Goal: Transaction & Acquisition: Purchase product/service

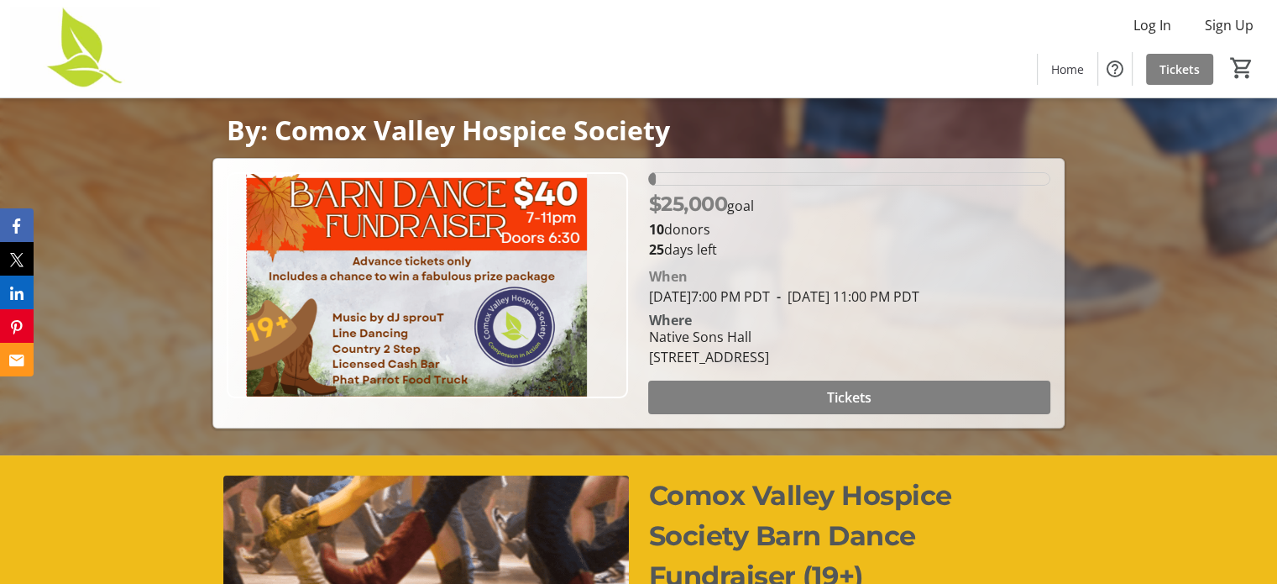
scroll to position [252, 0]
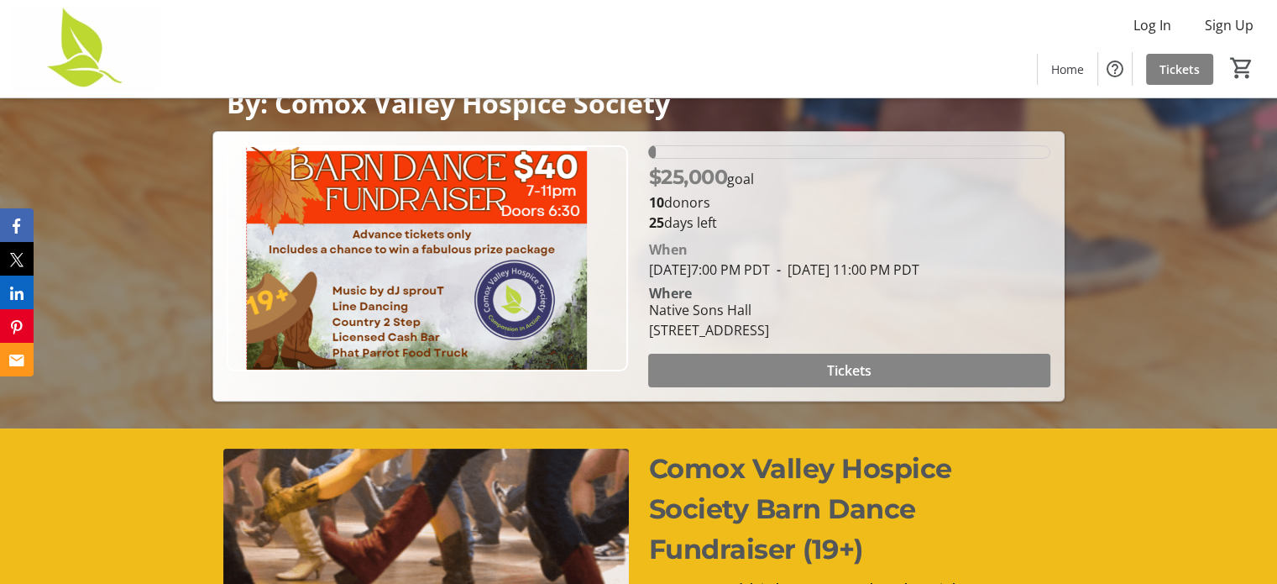
click at [852, 364] on span "Tickets" at bounding box center [849, 370] width 45 height 20
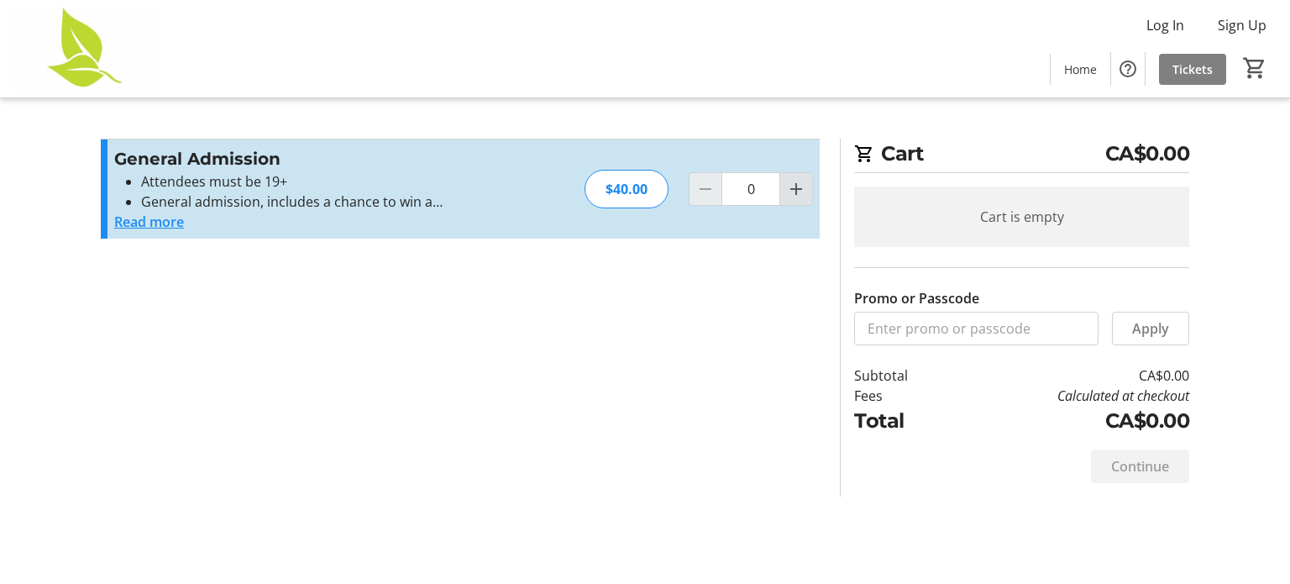
click at [792, 192] on mat-icon "Increment by one" at bounding box center [796, 189] width 20 height 20
type input "1"
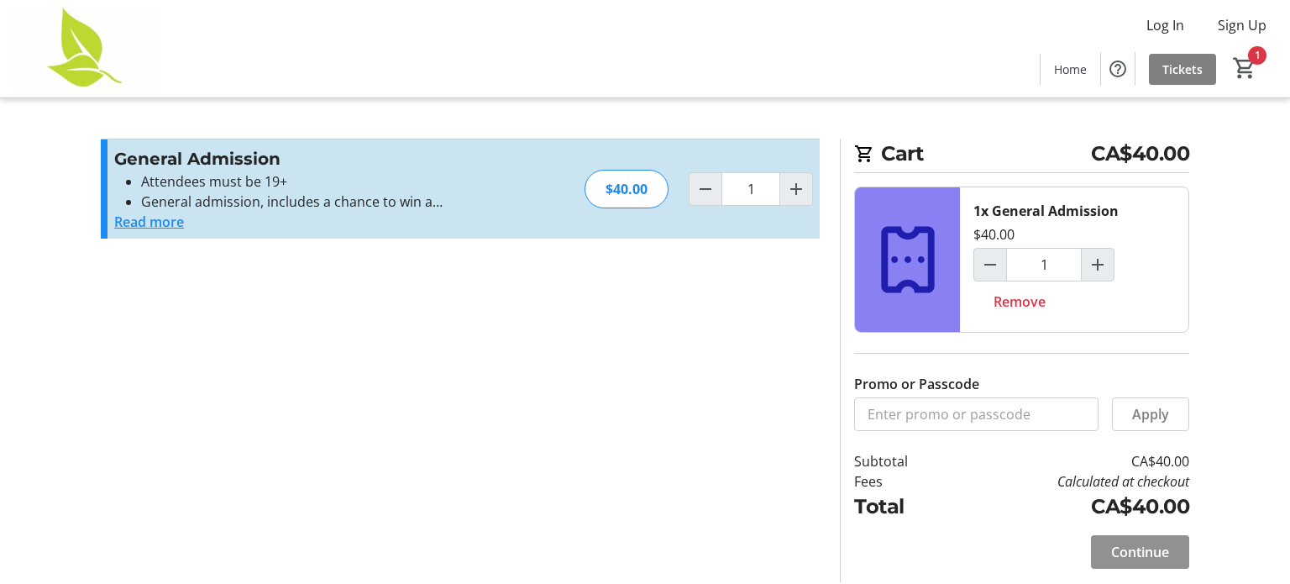
click at [1141, 549] on span "Continue" at bounding box center [1140, 552] width 58 height 20
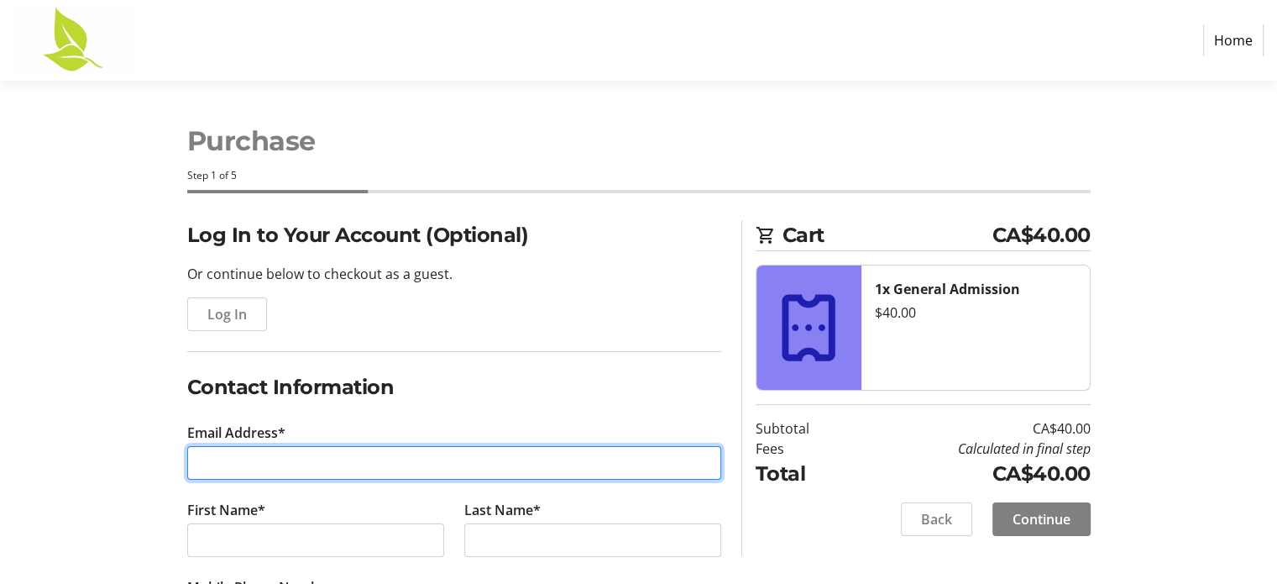
click at [275, 469] on input "Email Address*" at bounding box center [454, 463] width 534 height 34
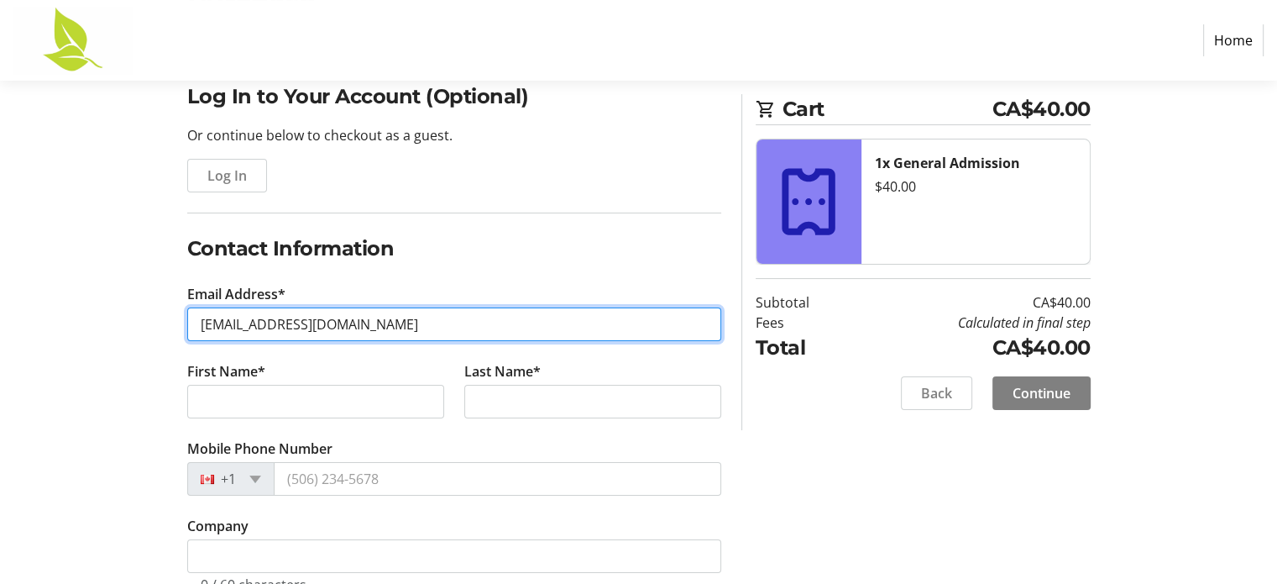
scroll to position [168, 0]
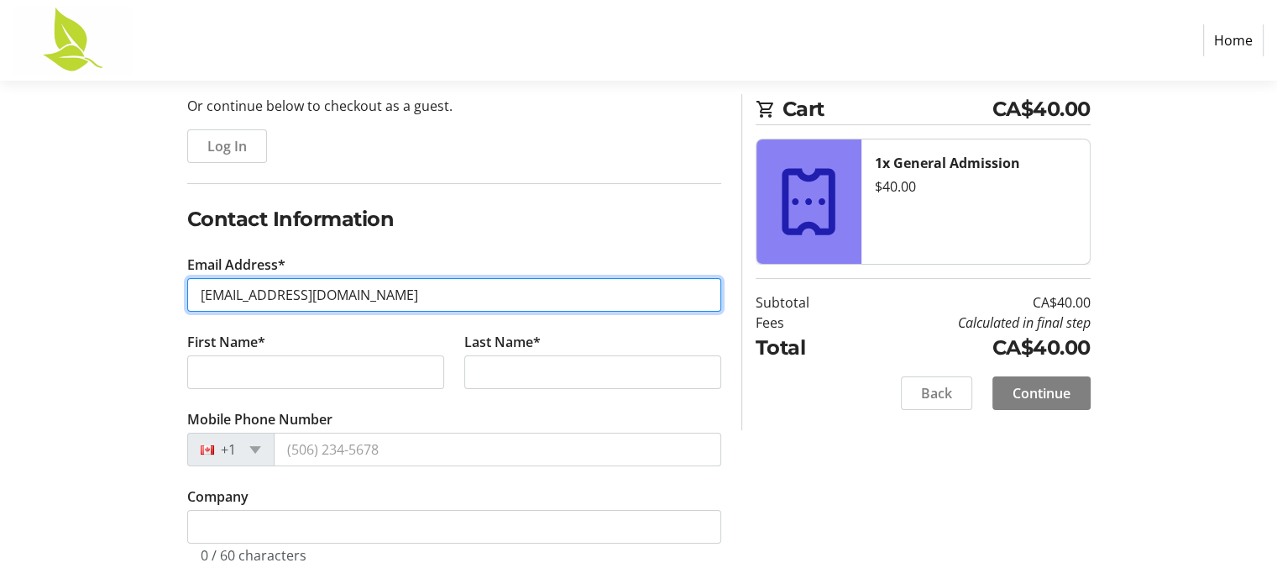
type input "[EMAIL_ADDRESS][DOMAIN_NAME]"
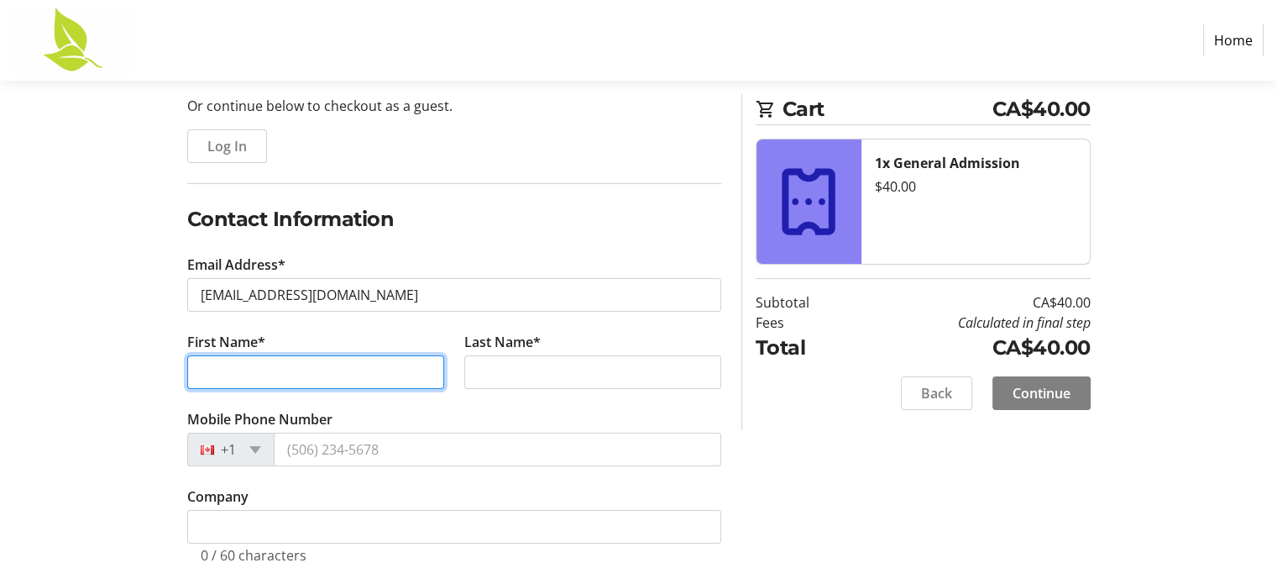
click at [245, 371] on input "First Name*" at bounding box center [315, 372] width 257 height 34
type input "[PERSON_NAME]"
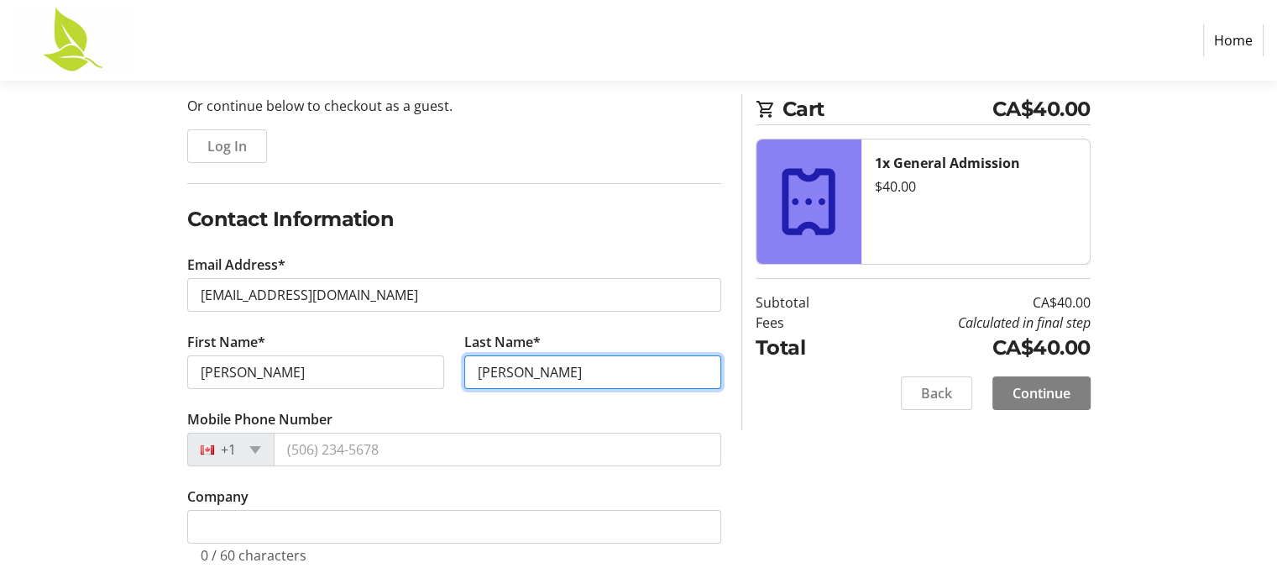
type input "[PERSON_NAME]"
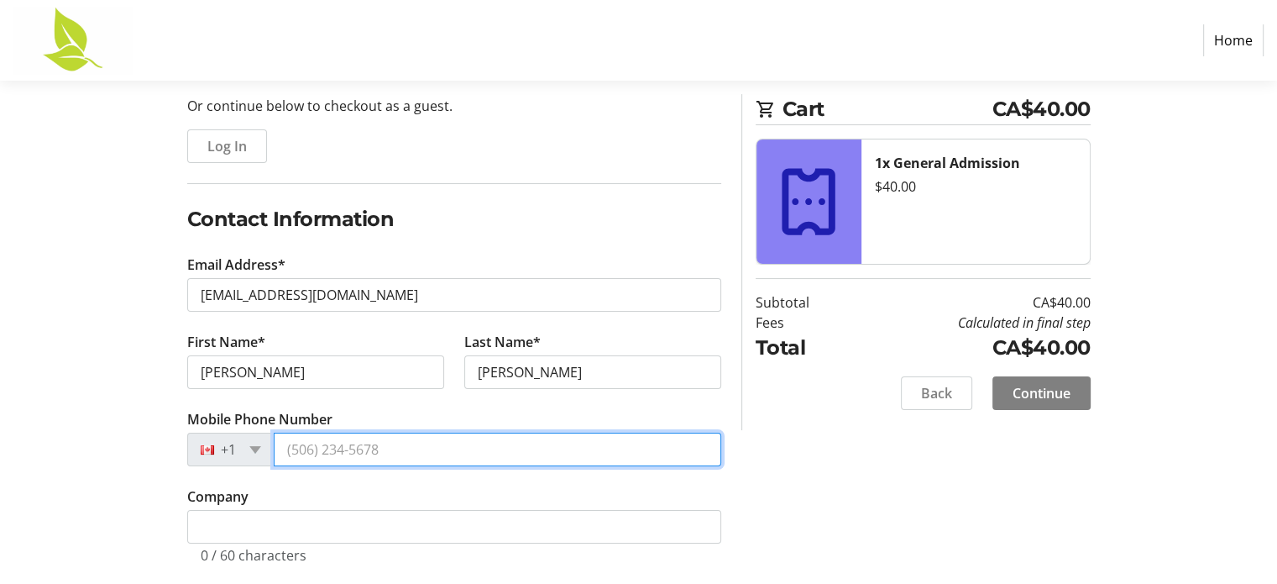
click at [326, 453] on input "Mobile Phone Number" at bounding box center [498, 450] width 448 height 34
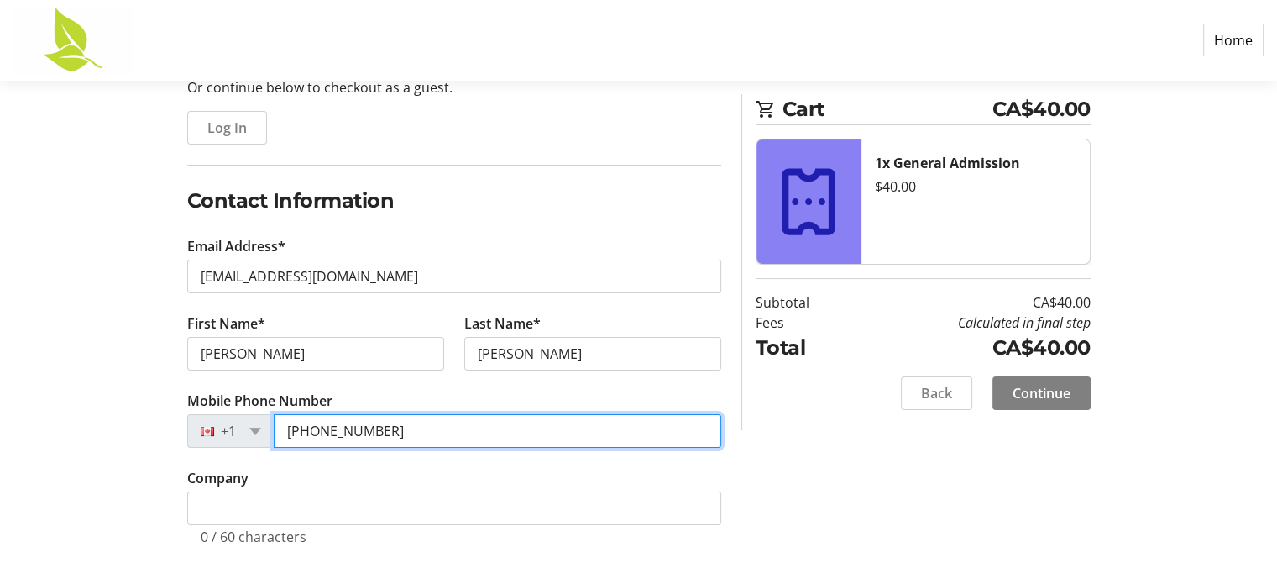
type input "[PHONE_NUMBER]"
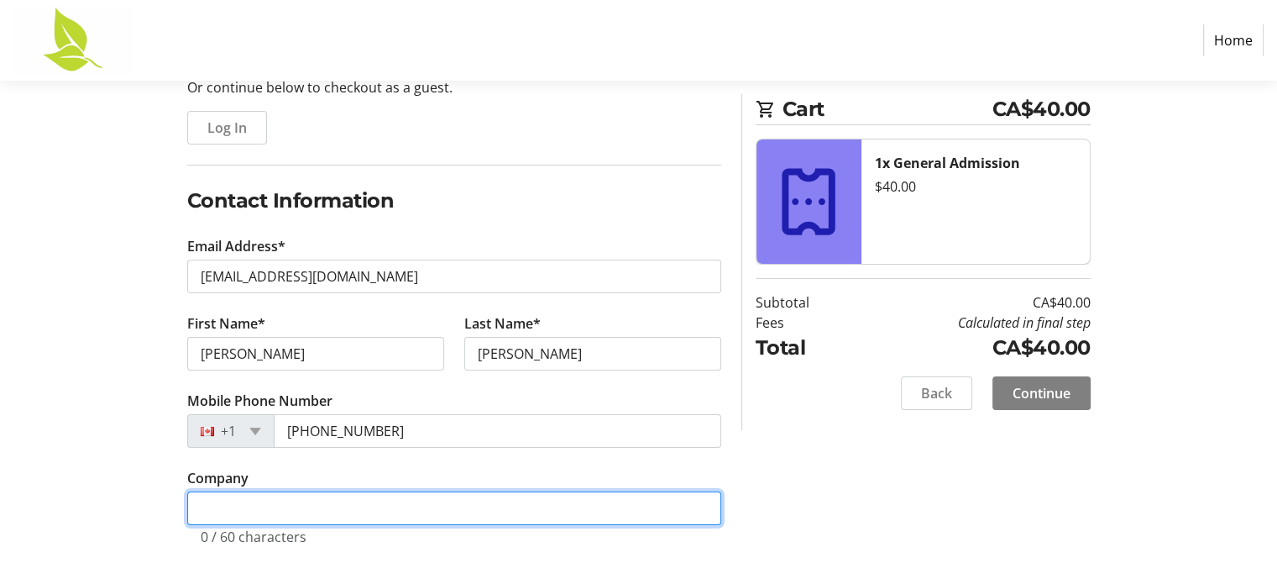
click at [282, 521] on input "Company" at bounding box center [454, 508] width 534 height 34
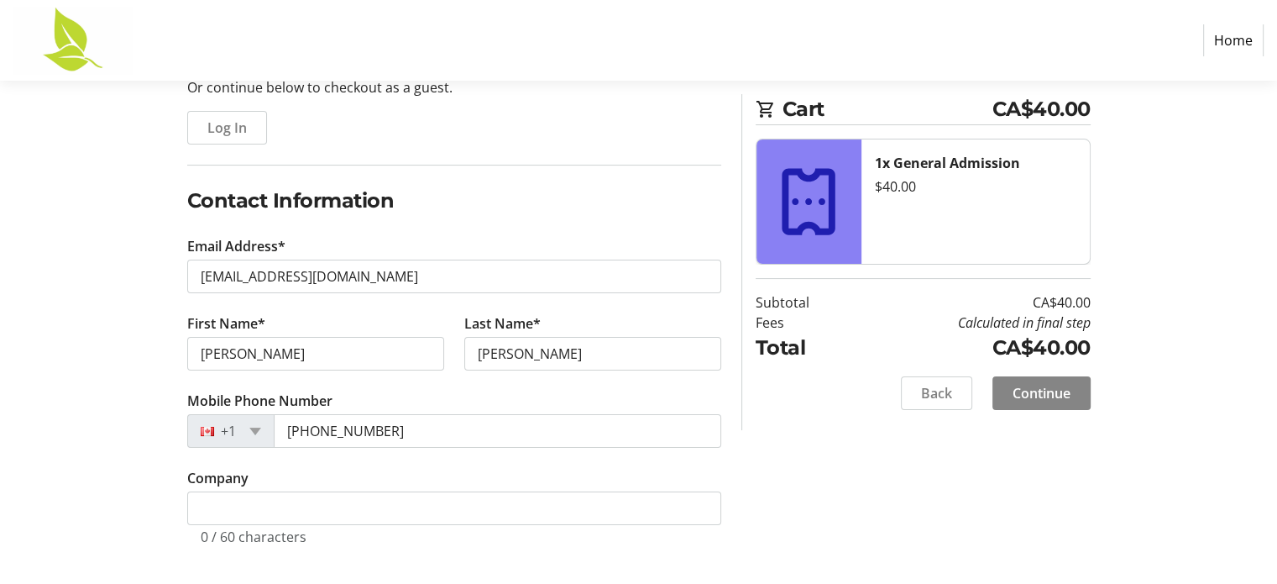
click at [1049, 396] on span "Continue" at bounding box center [1042, 393] width 58 height 20
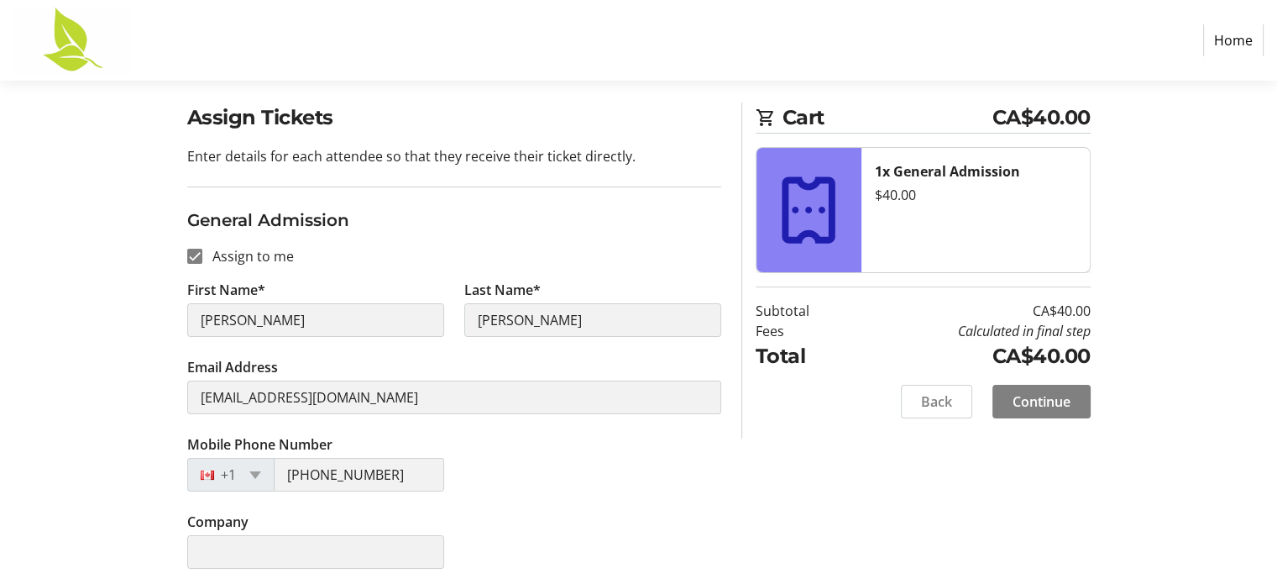
scroll to position [121, 0]
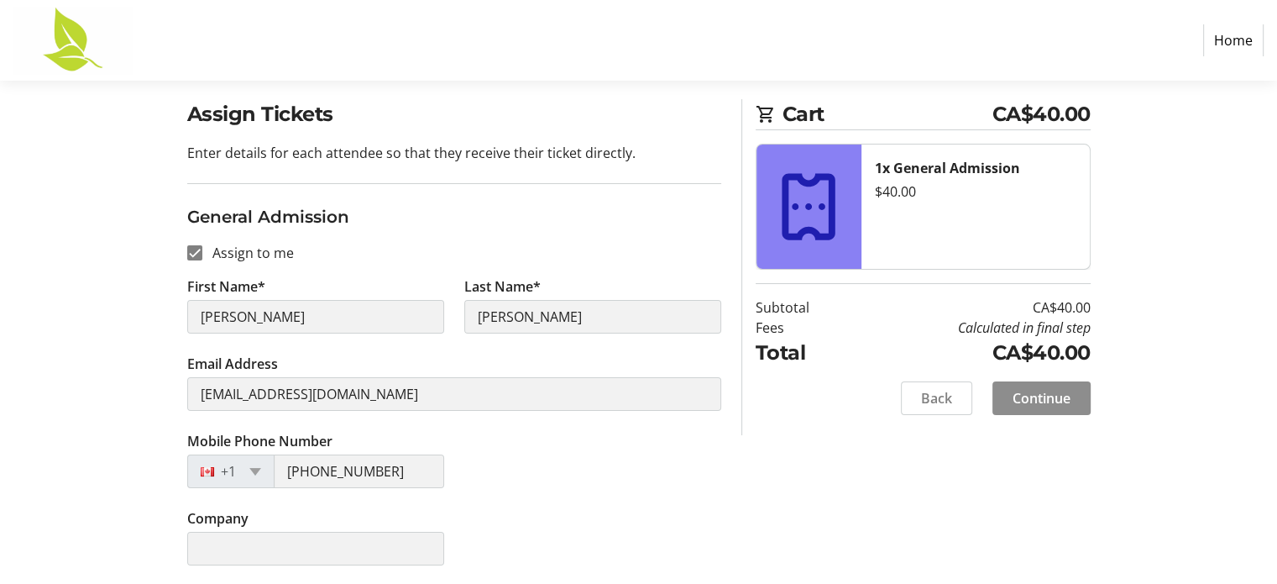
click at [1048, 396] on span "Continue" at bounding box center [1042, 398] width 58 height 20
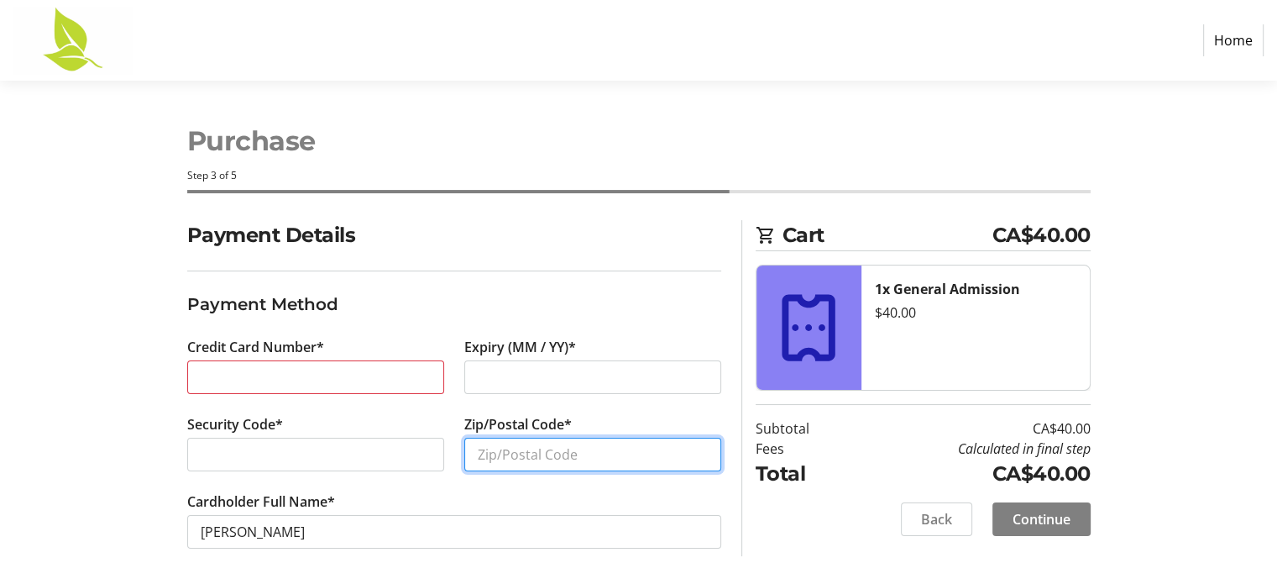
click at [526, 451] on input "Zip/Postal Code*" at bounding box center [592, 455] width 257 height 34
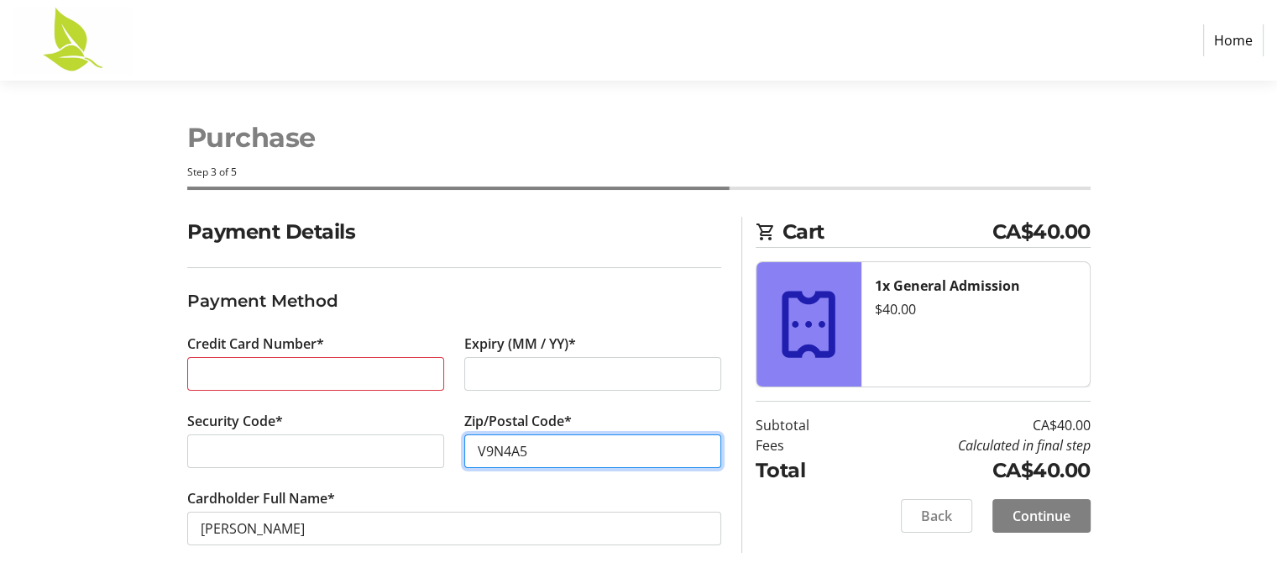
scroll to position [3, 0]
type input "V9N4A5"
click at [1067, 520] on span "Continue" at bounding box center [1042, 516] width 58 height 20
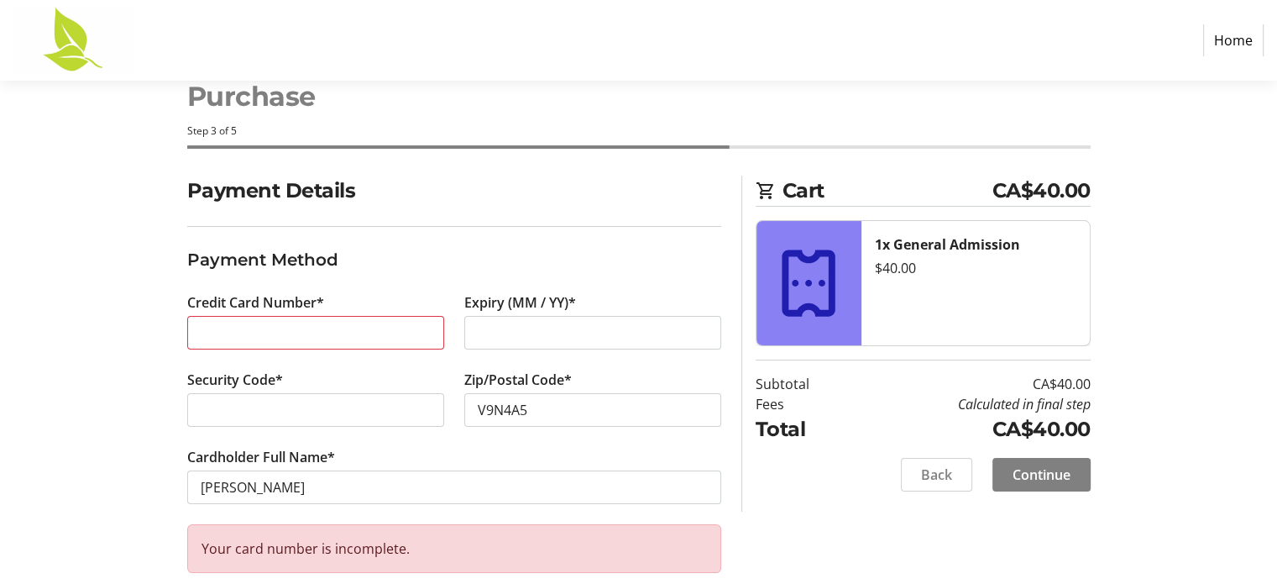
scroll to position [66, 0]
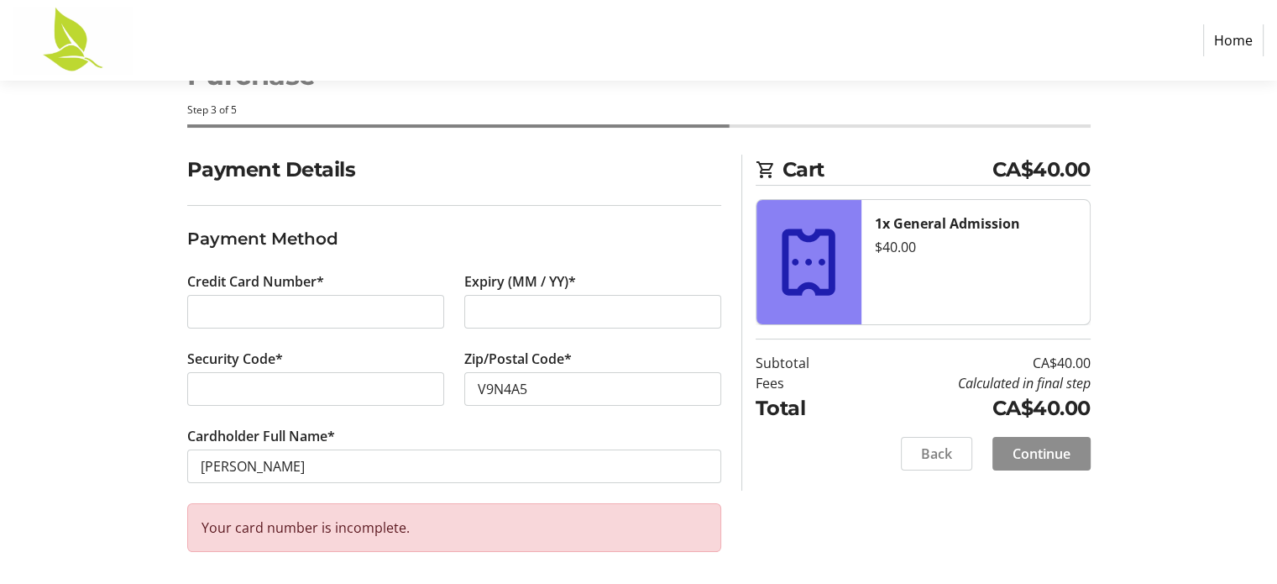
click at [1041, 448] on span "Continue" at bounding box center [1042, 453] width 58 height 20
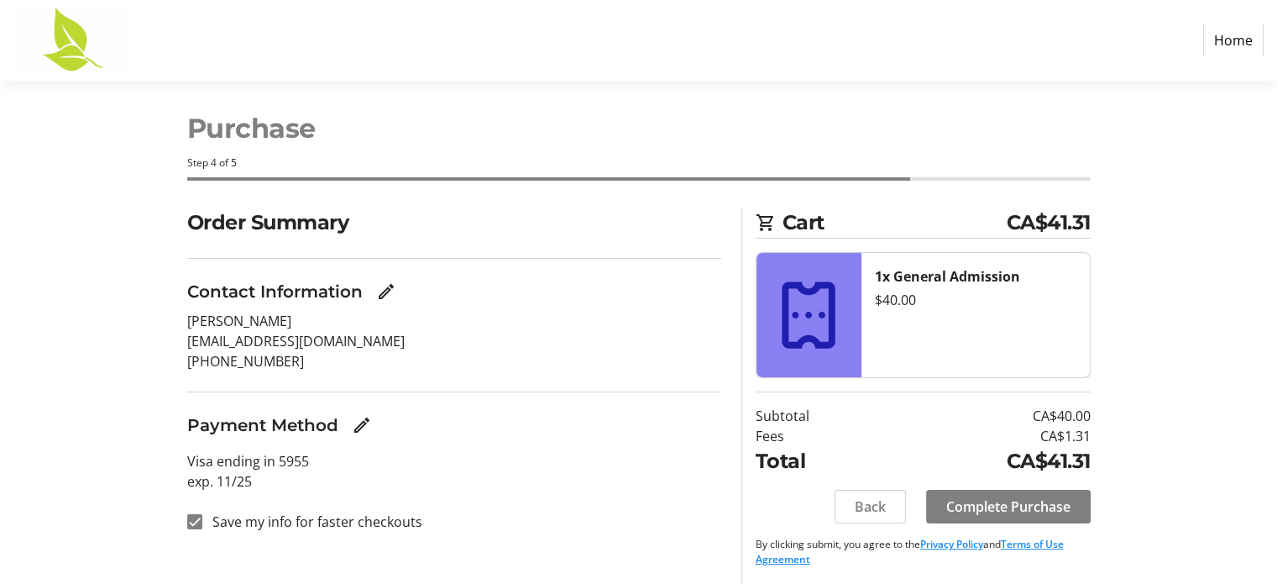
scroll to position [15, 0]
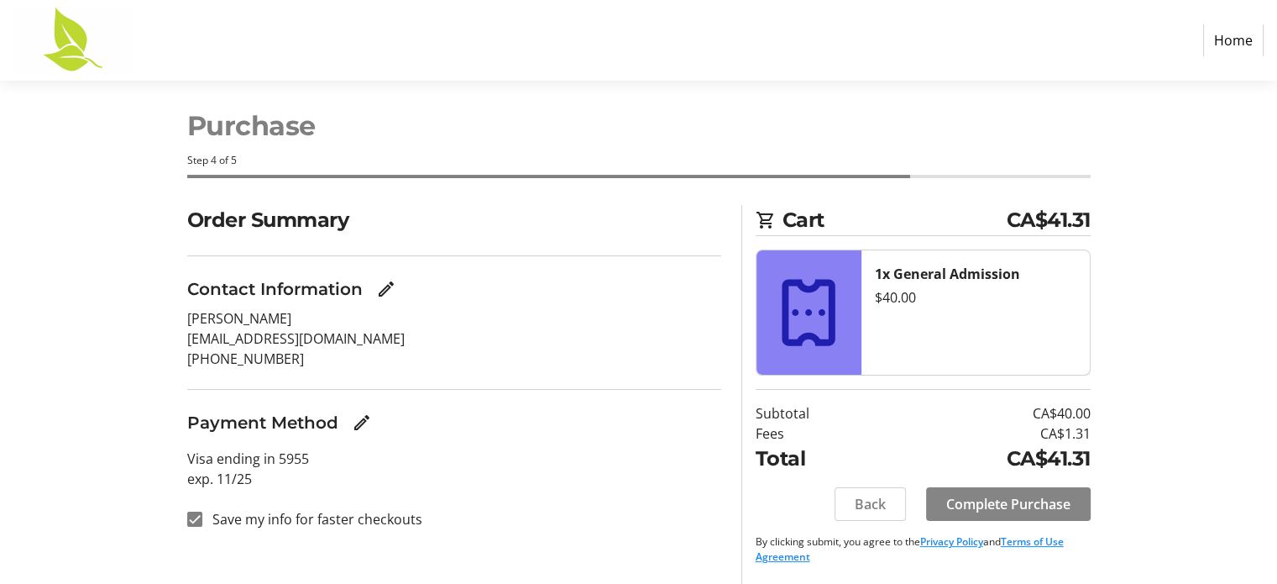
click at [1024, 509] on span "Complete Purchase" at bounding box center [1009, 504] width 124 height 20
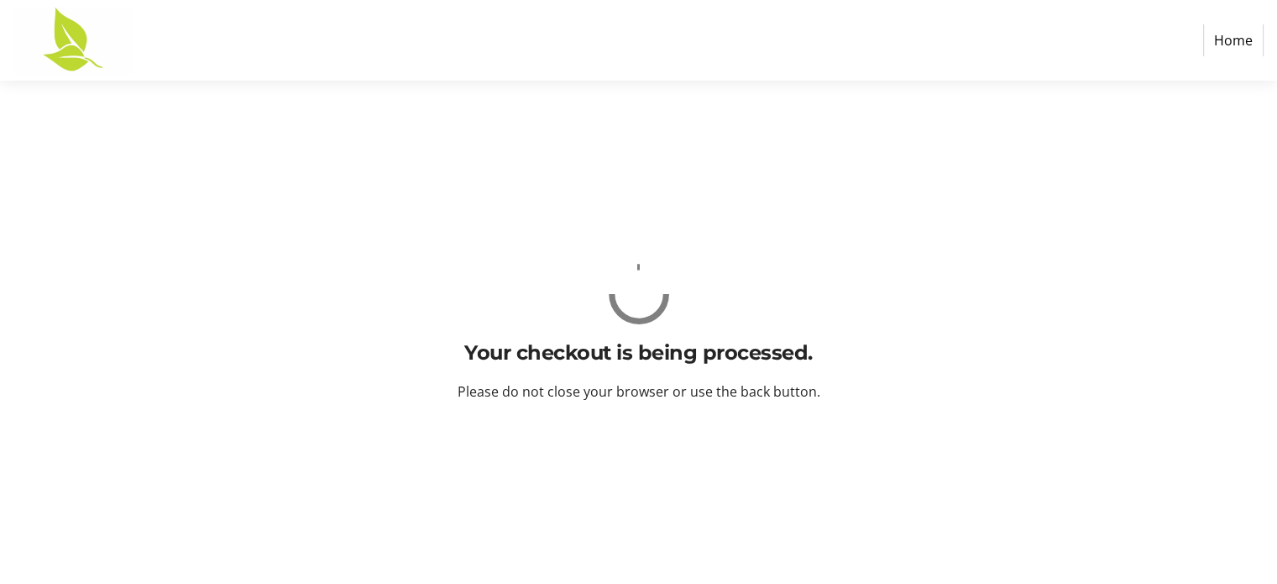
scroll to position [0, 0]
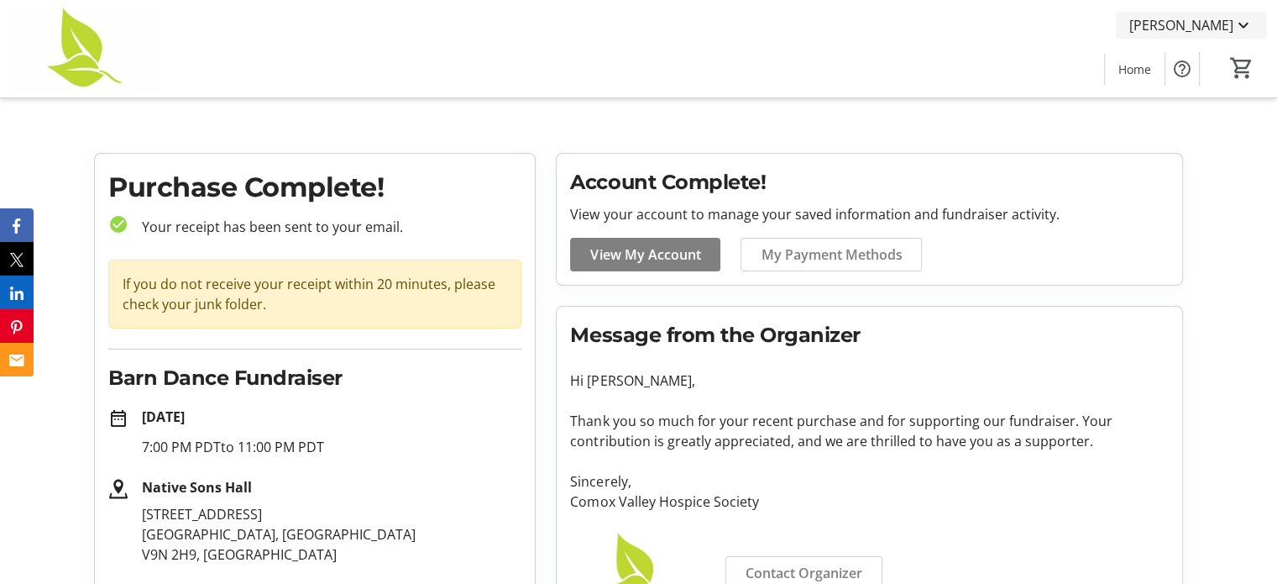
click at [1193, 24] on span "[PERSON_NAME]" at bounding box center [1182, 25] width 104 height 20
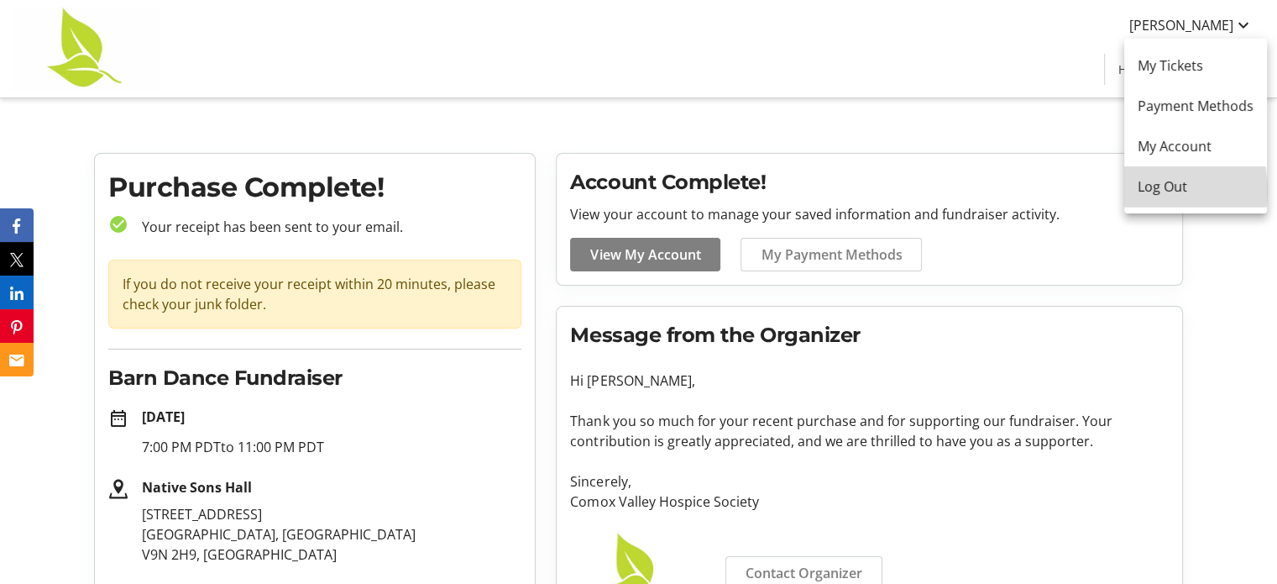
click at [1161, 191] on span "Log Out" at bounding box center [1196, 186] width 116 height 20
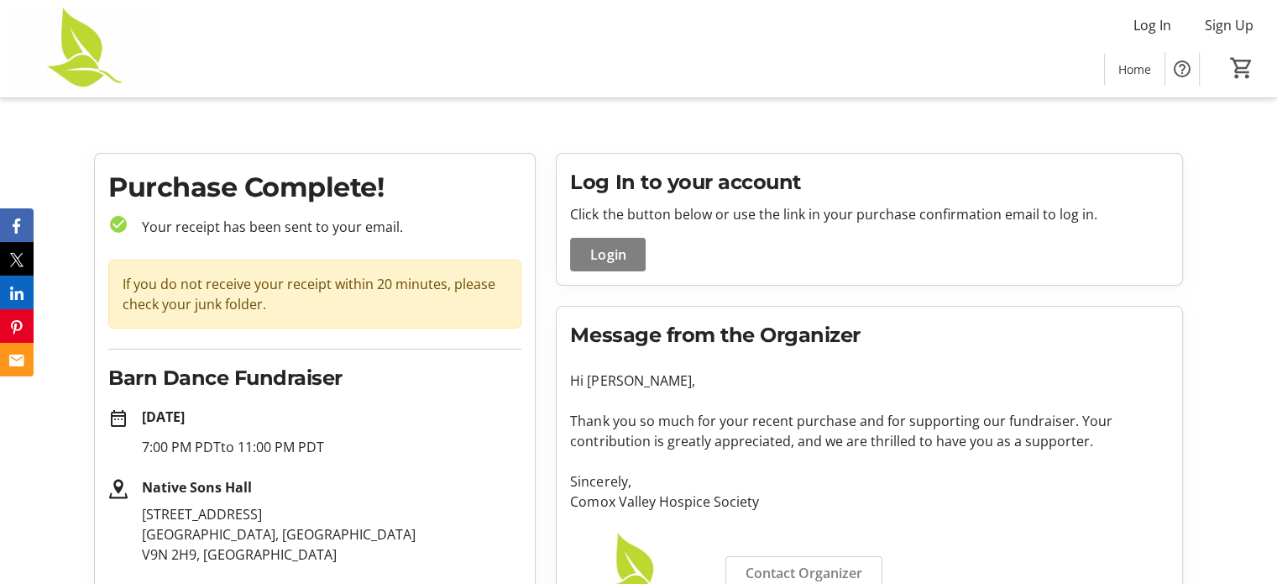
click at [826, 56] on div "Log In Sign Up Home 0" at bounding box center [638, 48] width 1277 height 97
